Goal: Complete application form

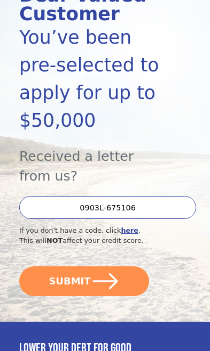
scroll to position [169, 0]
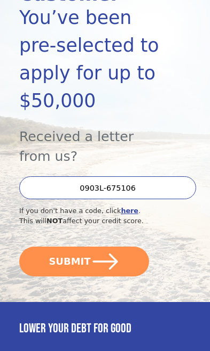
click at [81, 247] on button "SUBMIT" at bounding box center [84, 262] width 130 height 30
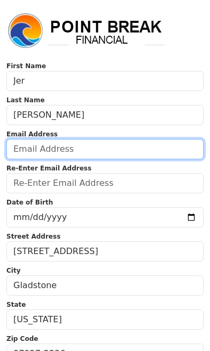
click at [141, 148] on input "email" at bounding box center [104, 149] width 197 height 20
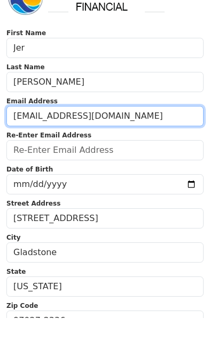
type input "[EMAIL_ADDRESS][DOMAIN_NAME]"
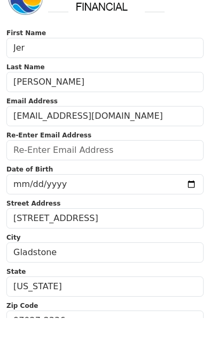
scroll to position [33, 0]
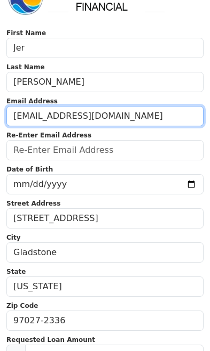
click at [23, 118] on input "[EMAIL_ADDRESS][DOMAIN_NAME]" at bounding box center [104, 116] width 197 height 20
click at [22, 114] on input "[EMAIL_ADDRESS][DOMAIN_NAME]" at bounding box center [104, 116] width 197 height 20
click at [34, 121] on input "[EMAIL_ADDRESS][DOMAIN_NAME]" at bounding box center [104, 116] width 197 height 20
click at [33, 116] on input "[EMAIL_ADDRESS][DOMAIN_NAME]" at bounding box center [104, 116] width 197 height 20
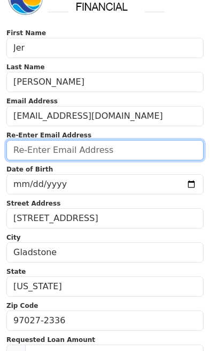
click at [64, 153] on input "email" at bounding box center [104, 150] width 197 height 20
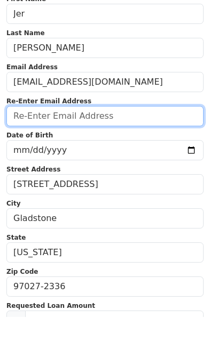
click at [50, 140] on input "email" at bounding box center [104, 150] width 197 height 20
click at [35, 140] on input "email" at bounding box center [104, 150] width 197 height 20
paste input "[EMAIL_ADDRESS][DOMAIN_NAME]"
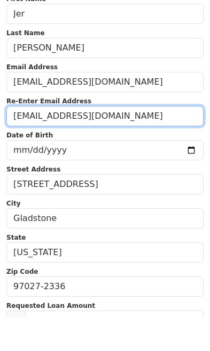
type input "[EMAIL_ADDRESS][DOMAIN_NAME]"
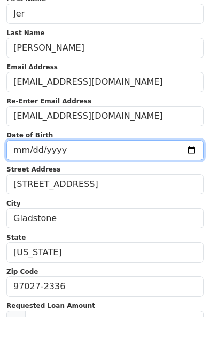
click at [88, 174] on input "date" at bounding box center [104, 184] width 197 height 20
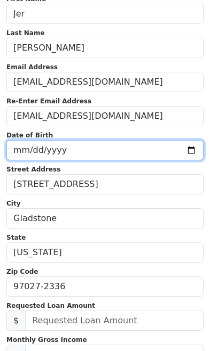
click at [105, 155] on input "[DATE]" at bounding box center [104, 150] width 197 height 20
type input "[DATE]"
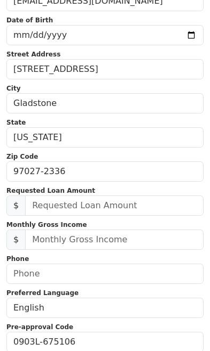
scroll to position [199, 0]
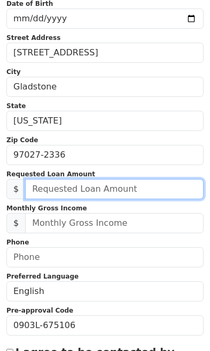
click at [134, 188] on input "text" at bounding box center [114, 189] width 178 height 20
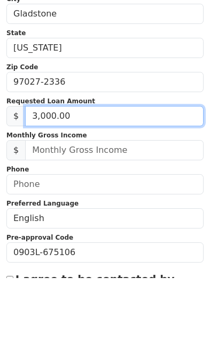
type input "30,000.00"
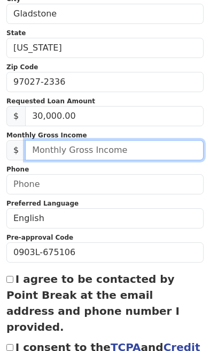
click at [140, 155] on input "text" at bounding box center [114, 150] width 178 height 20
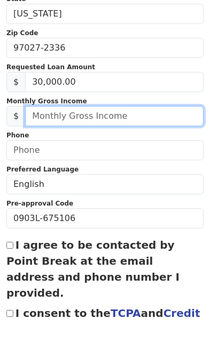
scroll to position [306, 0]
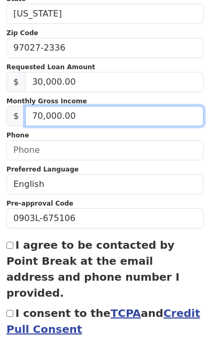
type input "7,000.00"
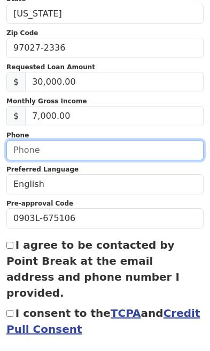
click at [145, 153] on input "text" at bounding box center [104, 150] width 197 height 20
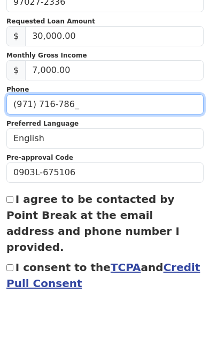
type input "[PHONE_NUMBER]"
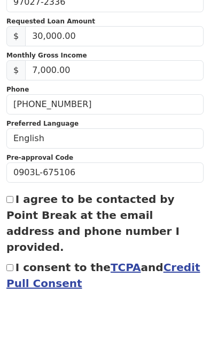
scroll to position [340, 0]
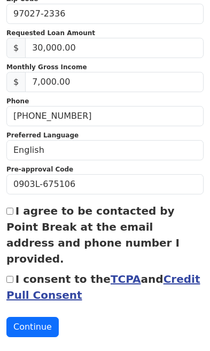
click at [12, 213] on input "I agree to be contacted by Point Break at the email address and phone number I …" at bounding box center [9, 211] width 7 height 7
checkbox input "true"
click at [13, 276] on input "I consent to the TCPA and Credit Pull Consent" at bounding box center [9, 279] width 7 height 7
checkbox input "true"
click at [35, 317] on button "Continue" at bounding box center [32, 327] width 52 height 20
